Goal: Information Seeking & Learning: Learn about a topic

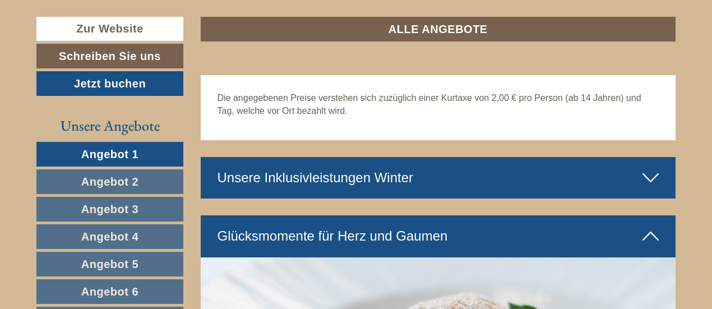
scroll to position [2973, 0]
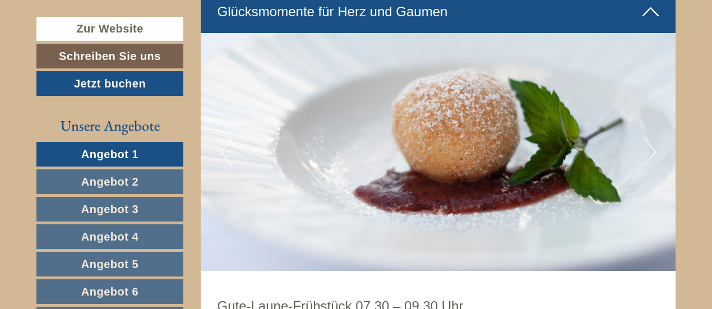
click at [112, 176] on span "Angebot 2" at bounding box center [109, 182] width 57 height 12
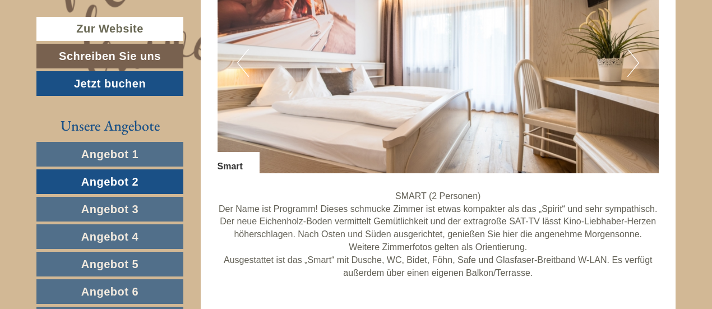
scroll to position [972, 0]
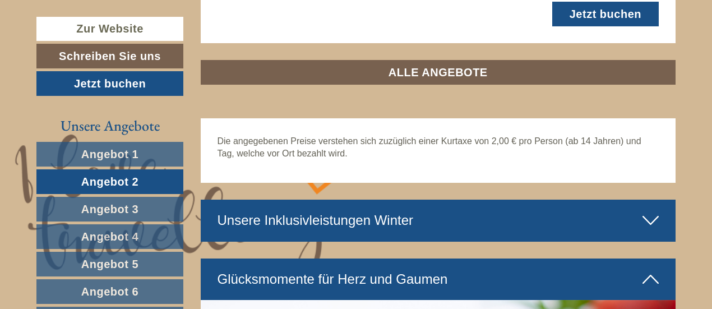
drag, startPoint x: 111, startPoint y: 205, endPoint x: 125, endPoint y: 205, distance: 13.5
click at [111, 205] on span "Angebot 3" at bounding box center [109, 209] width 57 height 12
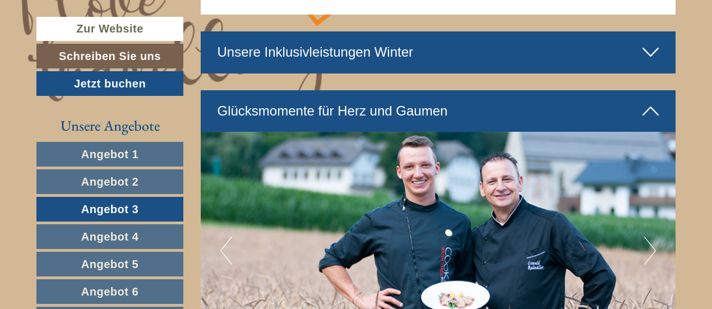
scroll to position [1309, 0]
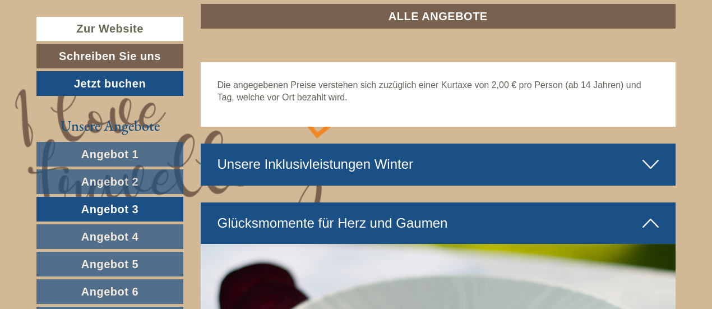
click at [108, 231] on span "Angebot 4" at bounding box center [109, 237] width 57 height 12
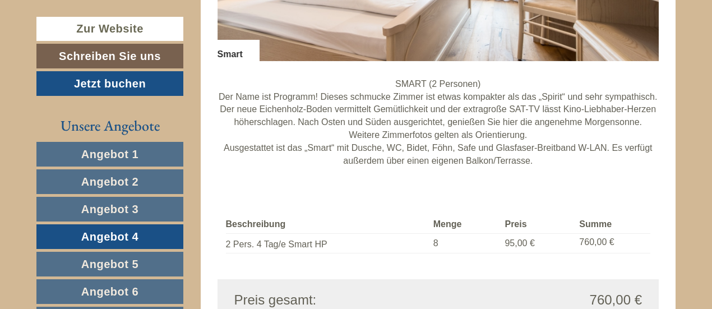
scroll to position [1084, 0]
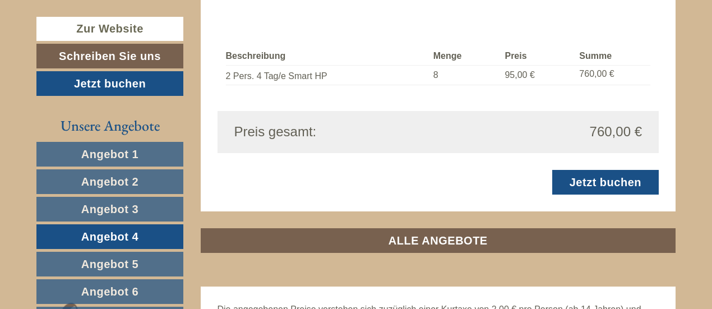
click at [125, 262] on span "Angebot 5" at bounding box center [109, 264] width 57 height 12
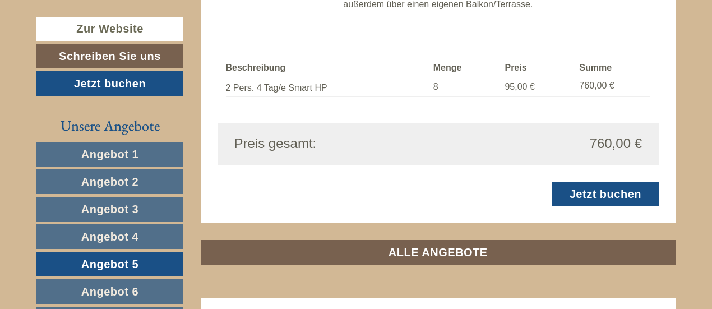
scroll to position [1028, 0]
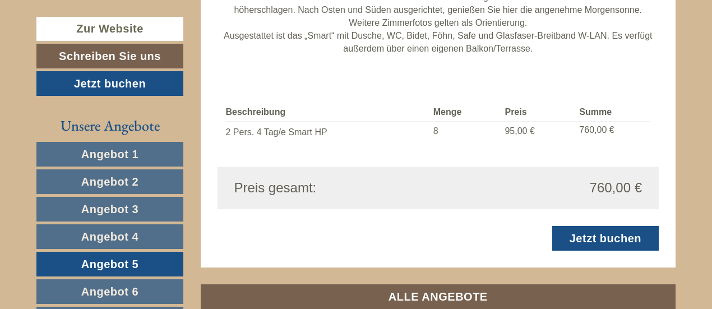
click at [128, 285] on span "Angebot 6" at bounding box center [109, 291] width 57 height 12
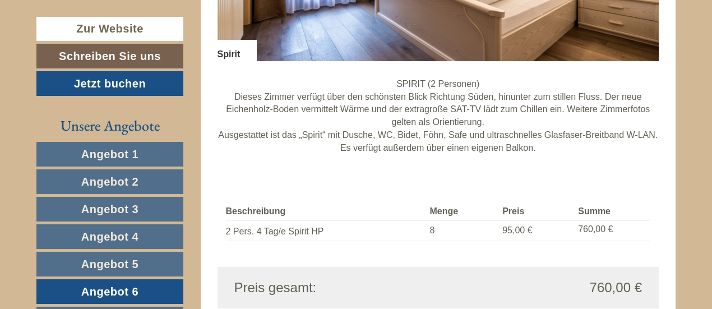
scroll to position [1140, 0]
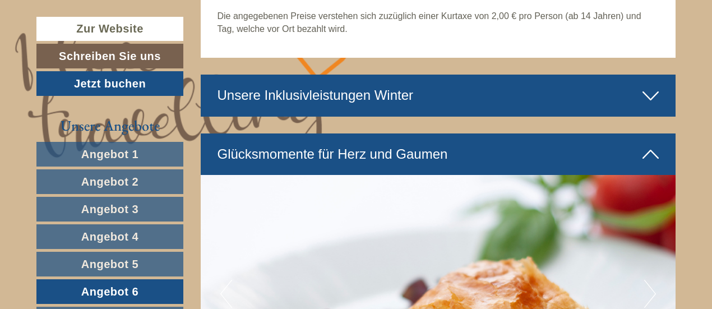
click at [126, 297] on link "Angebot 6" at bounding box center [109, 291] width 147 height 25
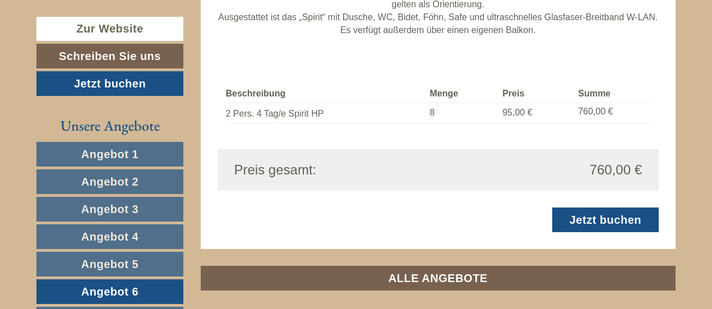
scroll to position [1084, 0]
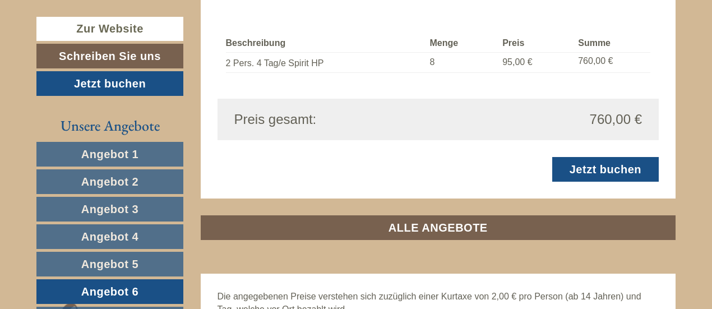
click at [127, 261] on span "Angebot 5" at bounding box center [109, 264] width 57 height 12
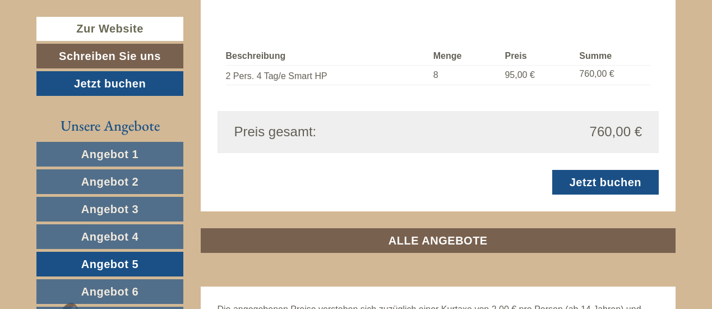
click at [125, 226] on link "Angebot 4" at bounding box center [109, 236] width 147 height 25
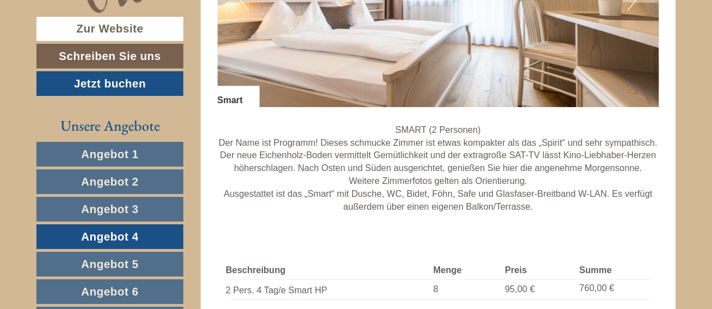
scroll to position [1028, 0]
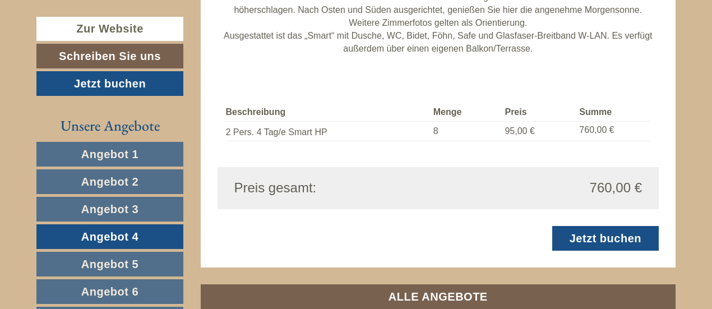
click at [123, 207] on span "Angebot 3" at bounding box center [109, 209] width 57 height 12
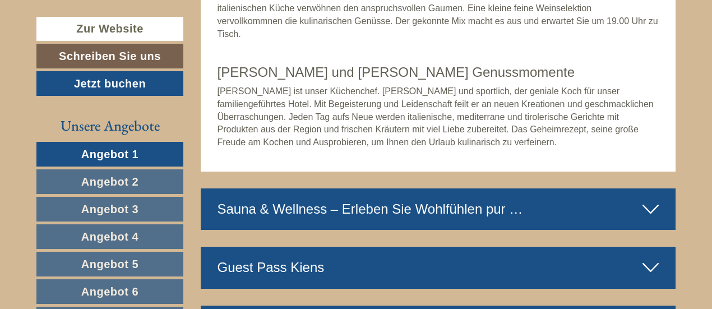
scroll to position [3477, 0]
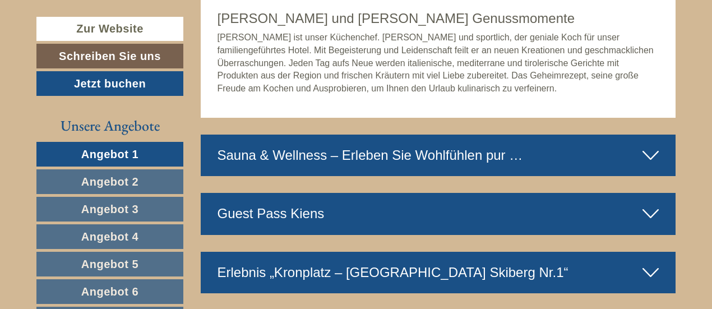
click at [643, 157] on icon at bounding box center [651, 155] width 16 height 19
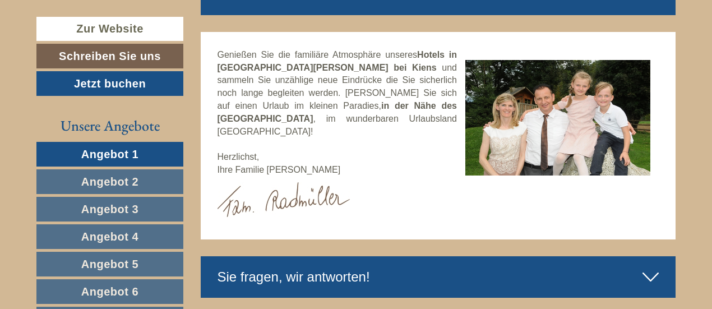
scroll to position [4824, 0]
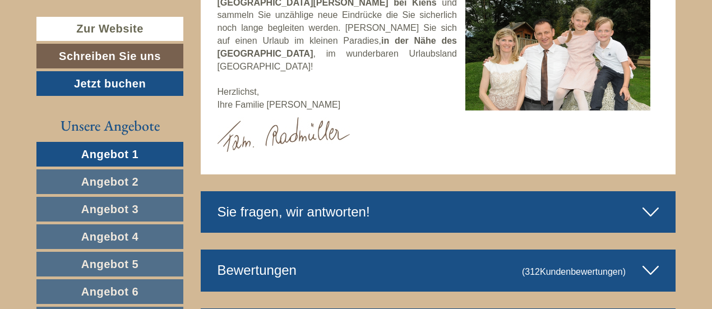
click at [416, 201] on div "Sie fragen, wir antworten!" at bounding box center [439, 212] width 476 height 42
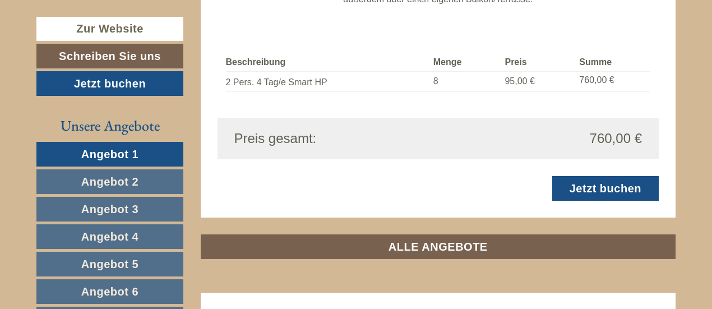
scroll to position [2427, 0]
